Goal: Task Accomplishment & Management: Manage account settings

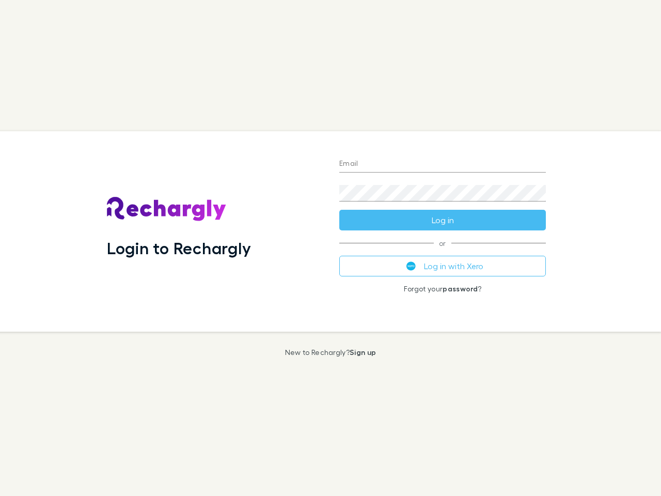
click at [331, 248] on div "Login to Rechargly" at bounding box center [215, 231] width 233 height 201
click at [443, 164] on input "Email" at bounding box center [443, 164] width 207 height 17
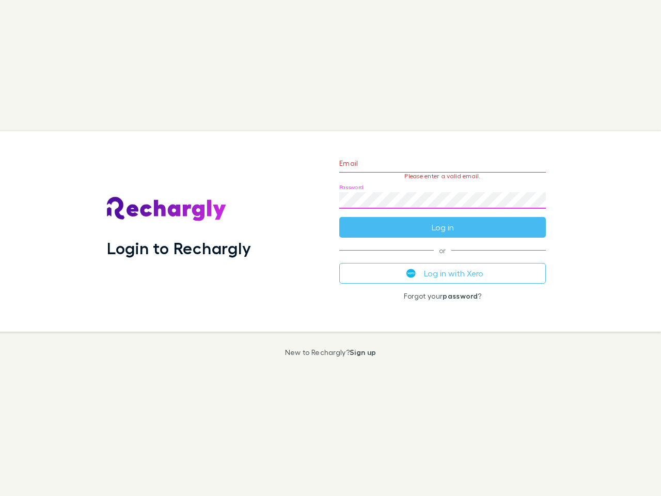
click at [443, 220] on form "Email Please enter a valid email. Password Log in" at bounding box center [443, 193] width 207 height 90
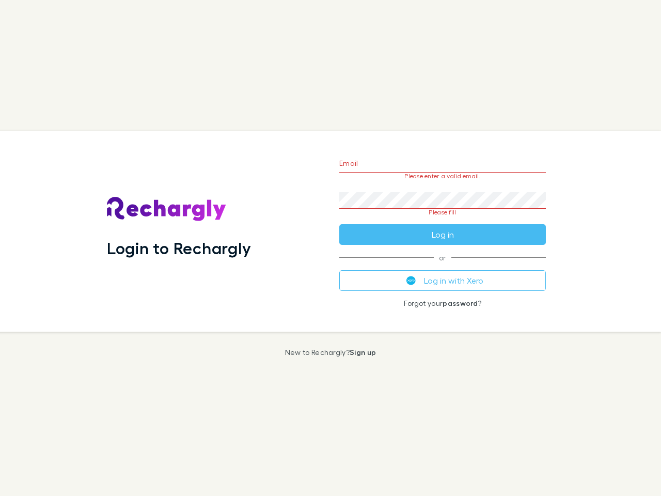
click at [443, 266] on div "Email Please enter a valid email. Password Please fill Log in or Log in with Xe…" at bounding box center [442, 231] width 223 height 201
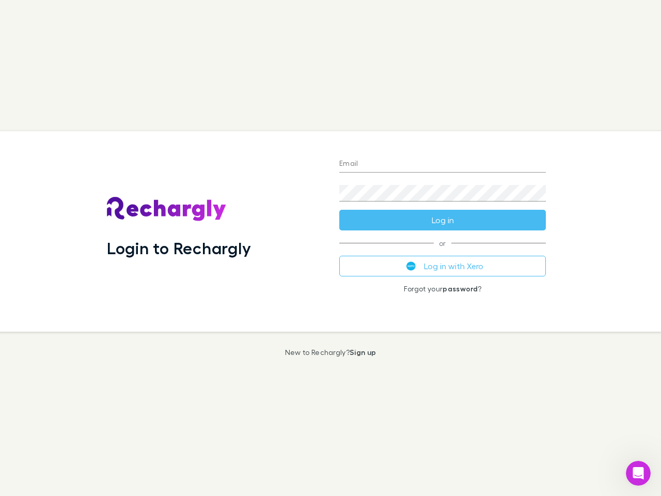
click at [331, 248] on div "Login to Rechargly" at bounding box center [215, 231] width 233 height 201
